Goal: Check status: Check status

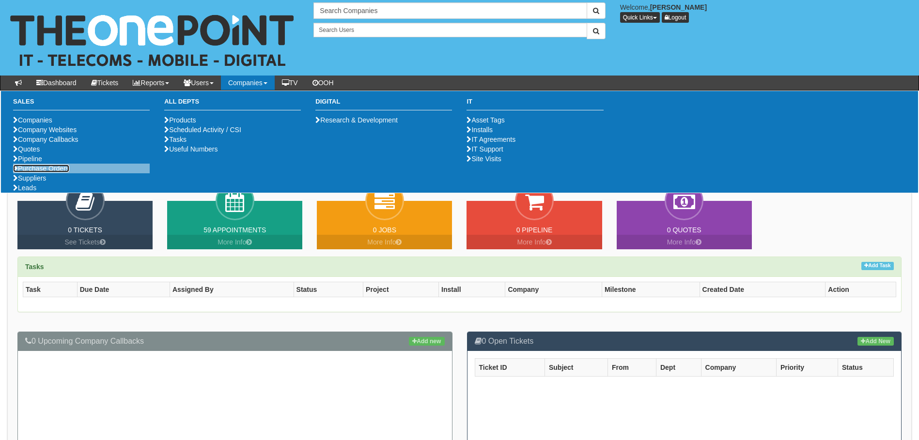
click at [48, 172] on link "Purchase Orders" at bounding box center [41, 169] width 56 height 8
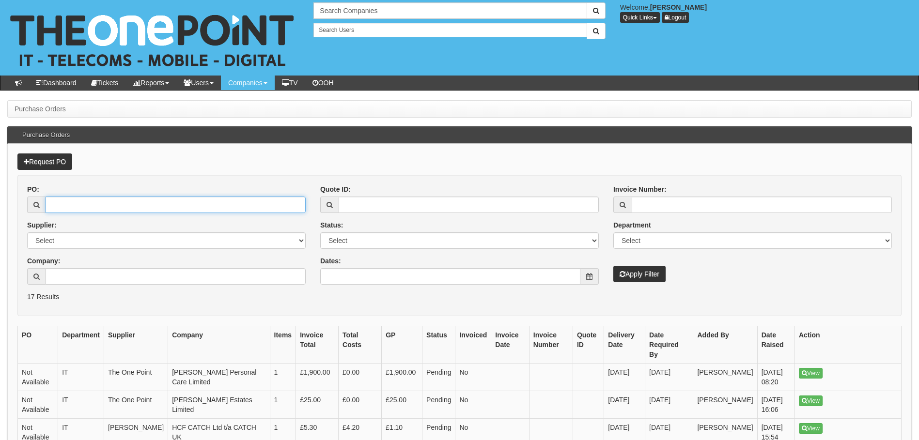
click at [52, 210] on input "PO:" at bounding box center [176, 205] width 260 height 16
paste input "19467"
type input "19467"
click at [613, 266] on button "Apply Filter" at bounding box center [639, 274] width 52 height 16
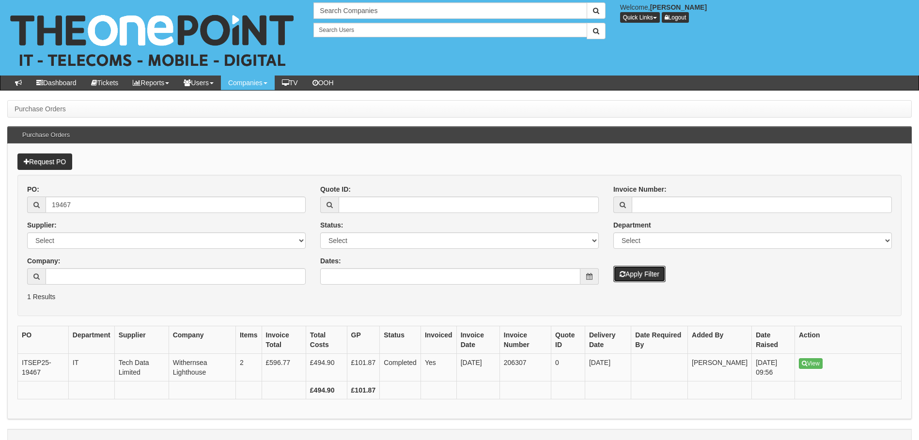
click at [650, 278] on button "Apply Filter" at bounding box center [639, 274] width 52 height 16
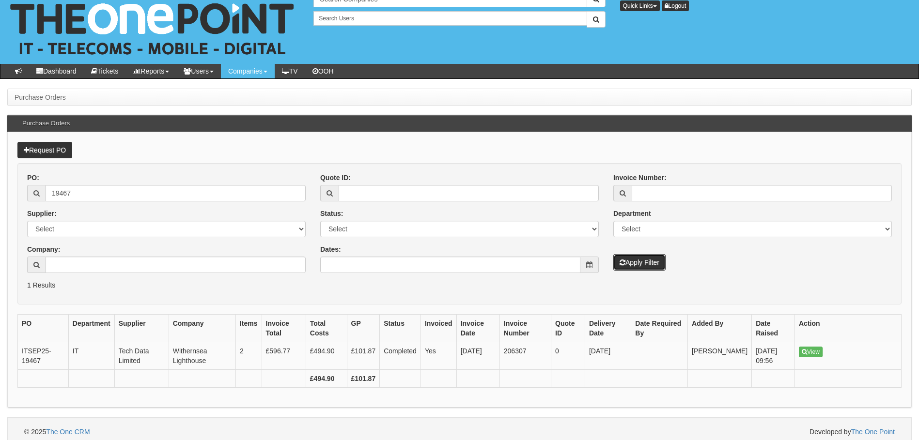
scroll to position [18, 0]
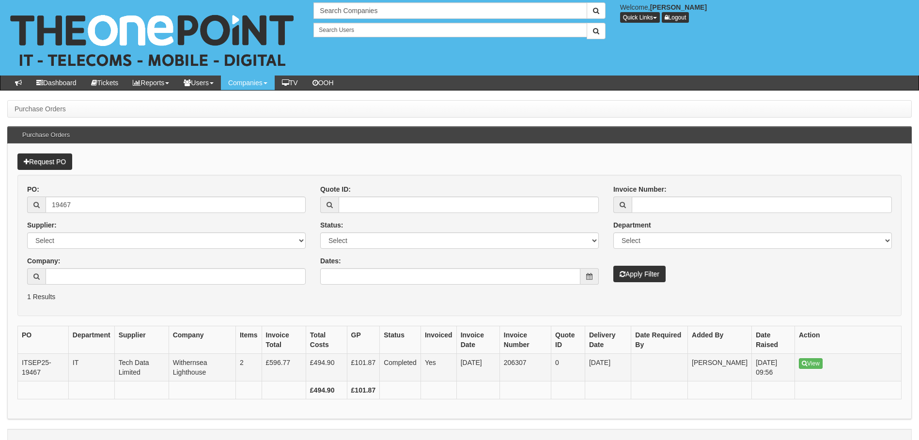
click at [825, 363] on td "View" at bounding box center [848, 368] width 107 height 28
click at [822, 363] on link "View" at bounding box center [811, 363] width 24 height 11
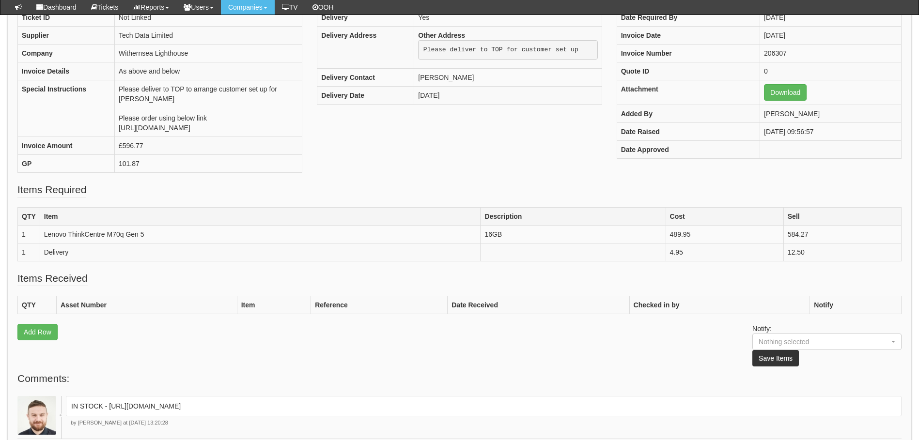
scroll to position [97, 0]
